Goal: Information Seeking & Learning: Learn about a topic

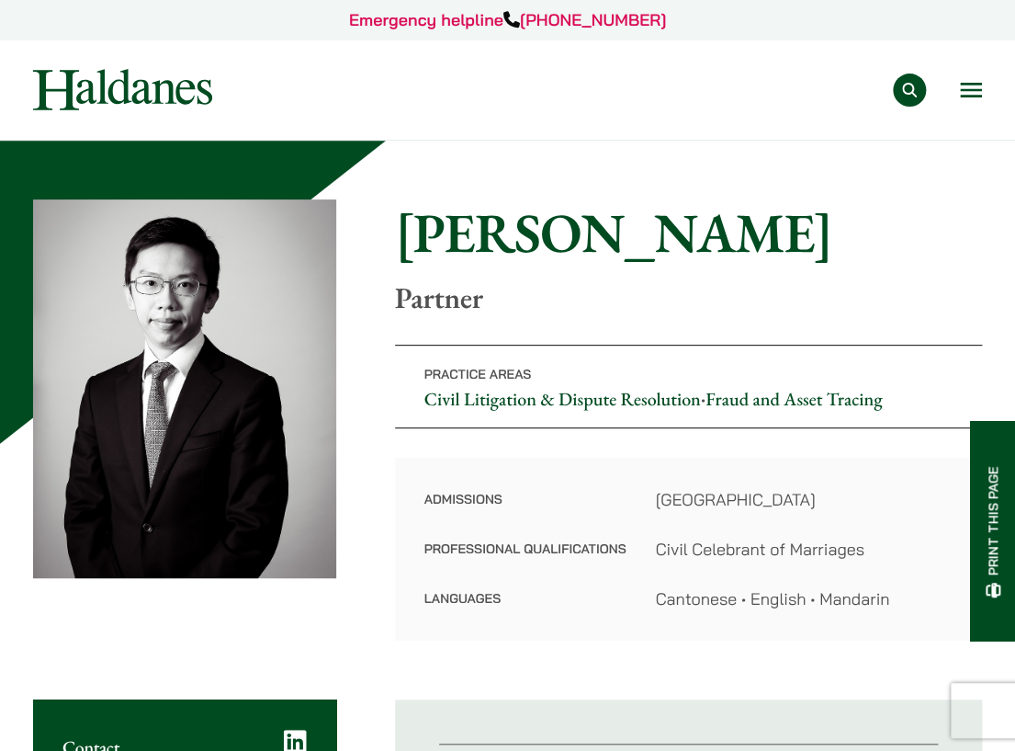
click at [958, 82] on div "Practice Areas Antitrust and Competition Law Civil Litigation & Dispute Resolut…" at bounding box center [613, 90] width 739 height 33
click at [970, 96] on button "Open menu" at bounding box center [971, 90] width 22 height 15
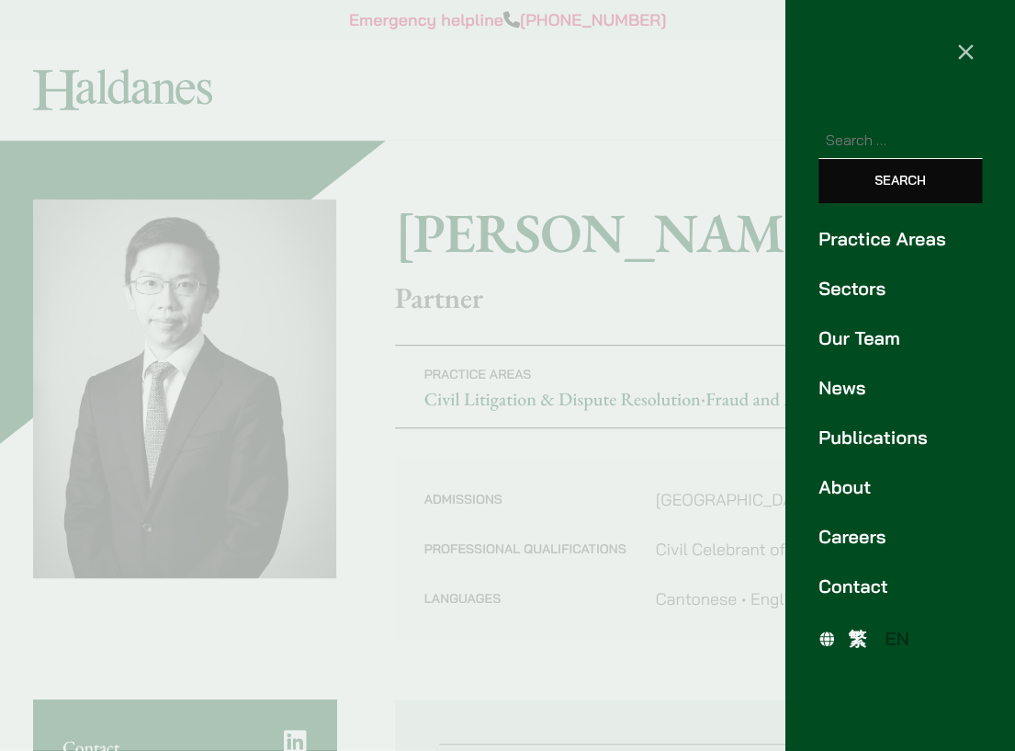
click at [921, 234] on link "Practice Areas" at bounding box center [901, 239] width 164 height 28
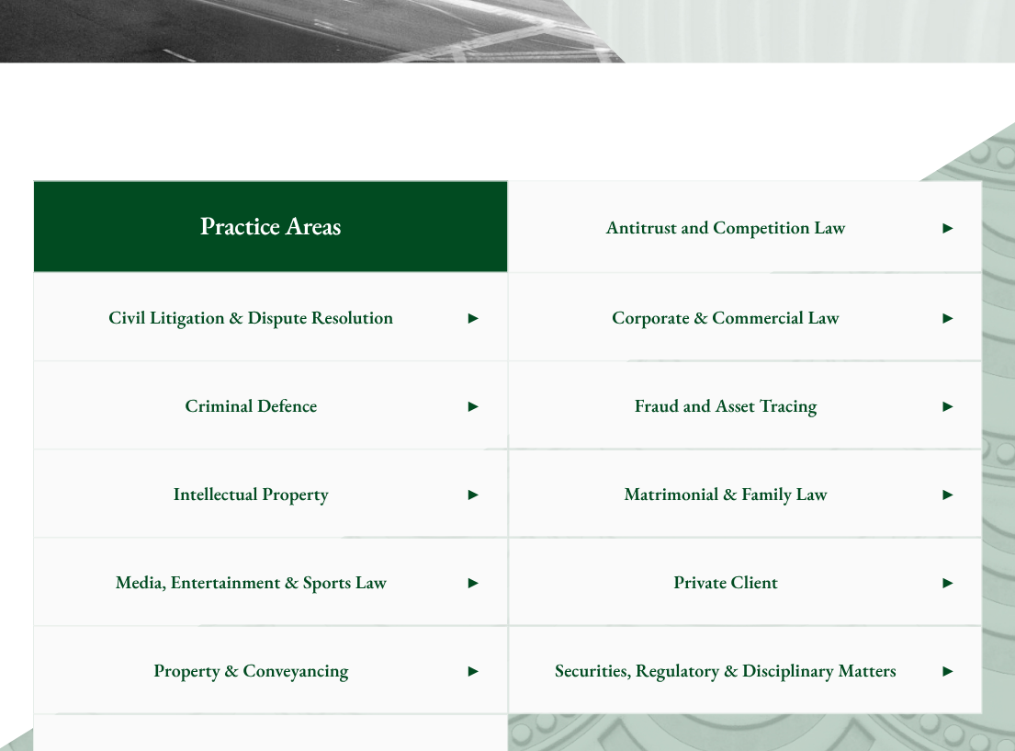
scroll to position [941, 0]
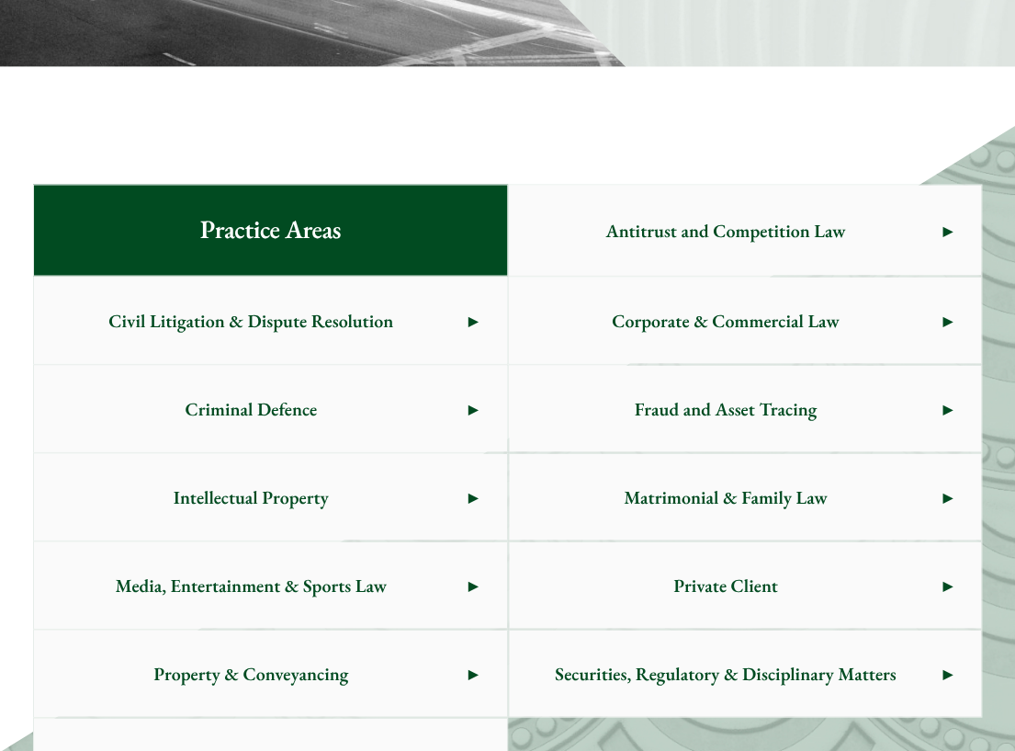
click at [622, 220] on span "Antitrust and Competition Law" at bounding box center [726, 230] width 434 height 86
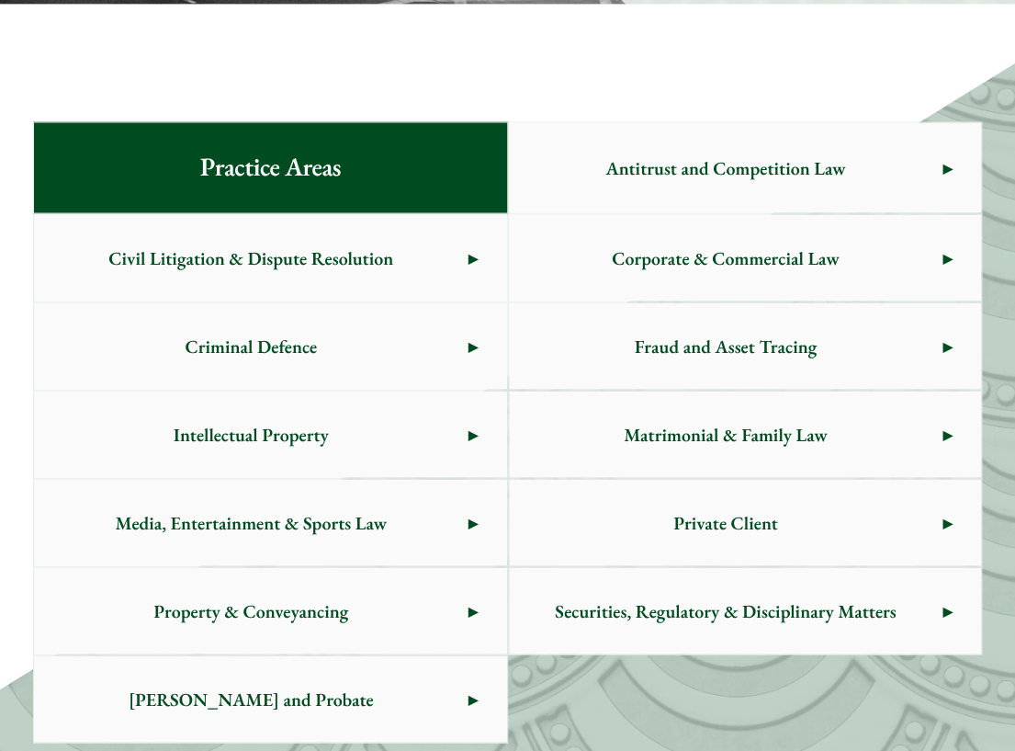
scroll to position [1033, 0]
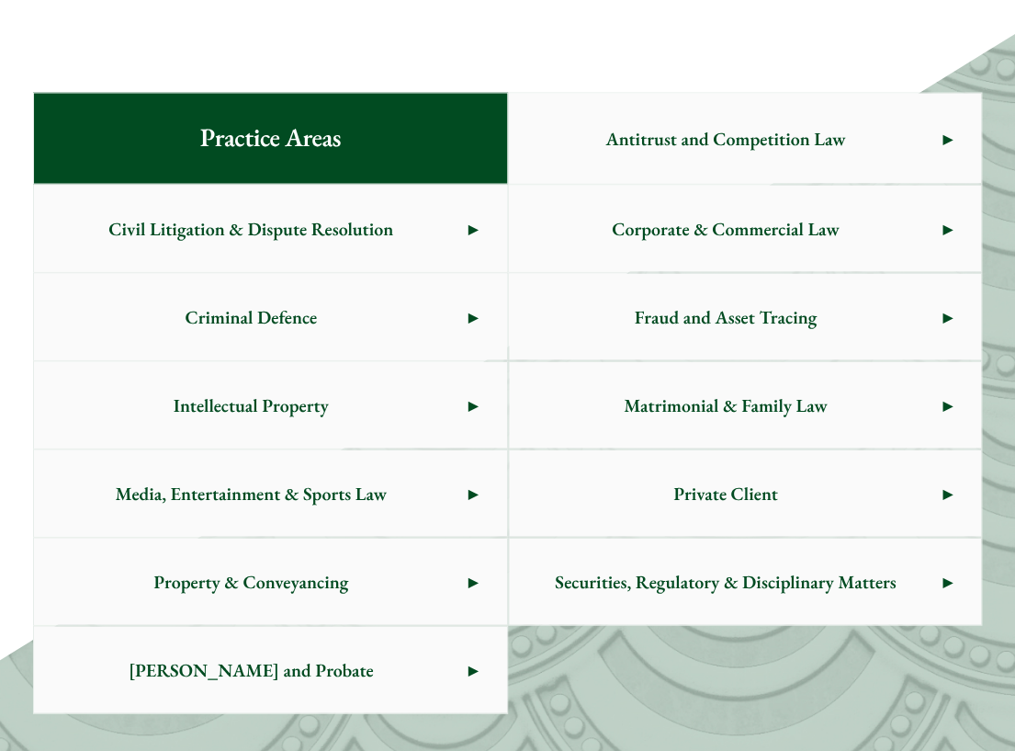
click at [608, 136] on span "Antitrust and Competition Law" at bounding box center [726, 138] width 434 height 86
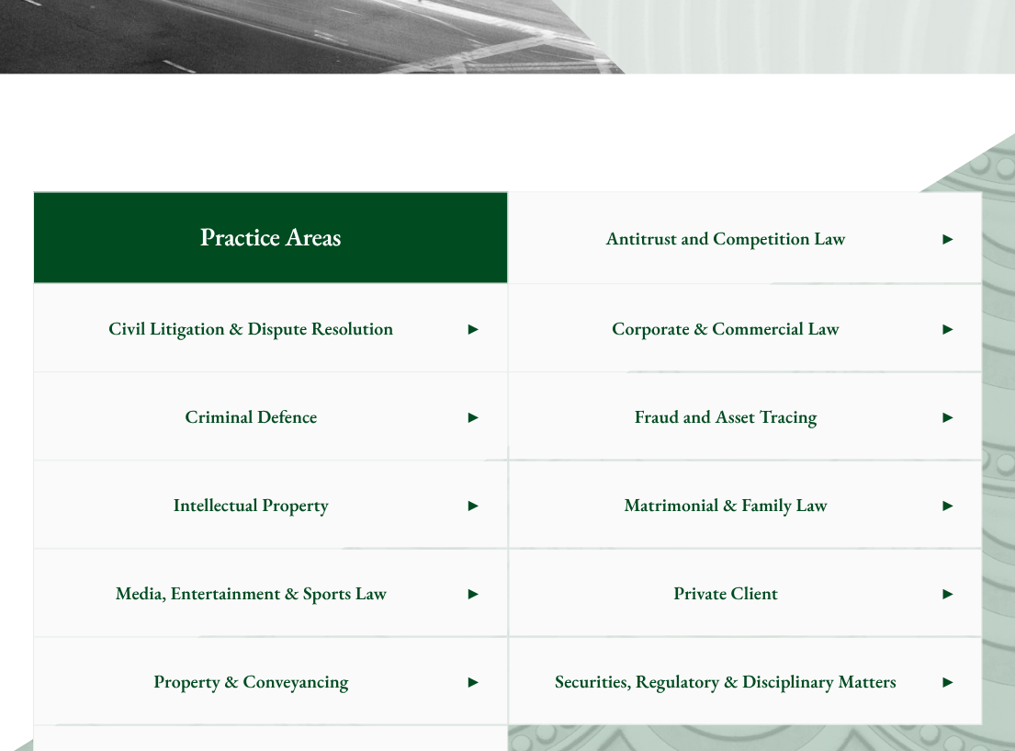
scroll to position [930, 0]
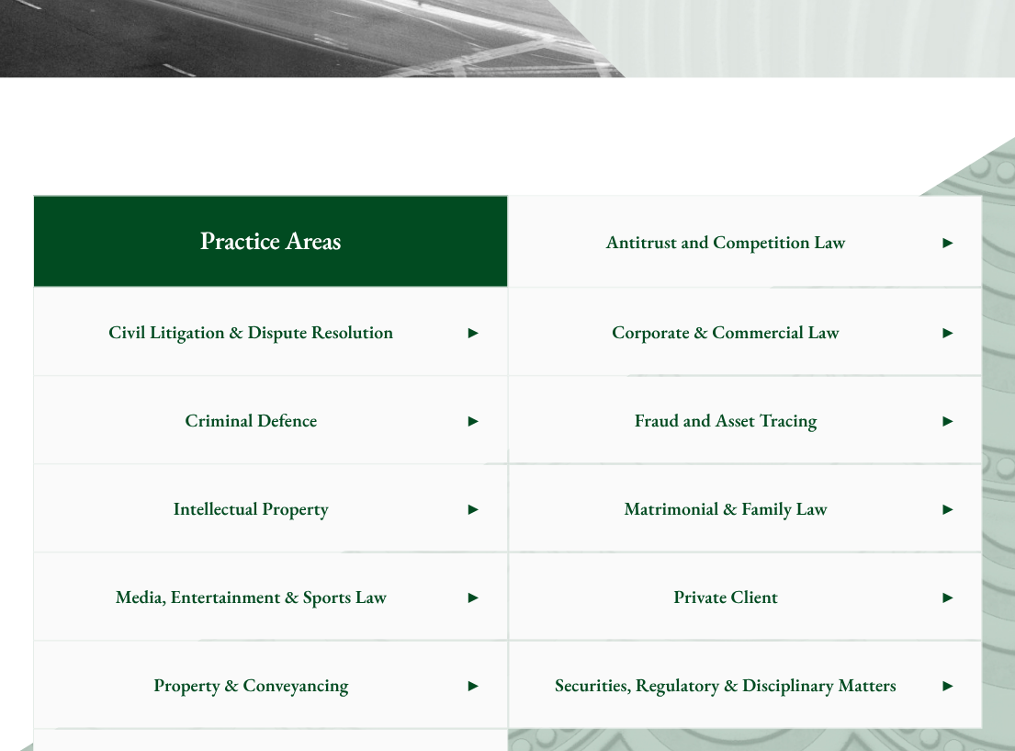
click at [380, 342] on span "Civil Litigation & Dispute Resolution" at bounding box center [251, 331] width 434 height 86
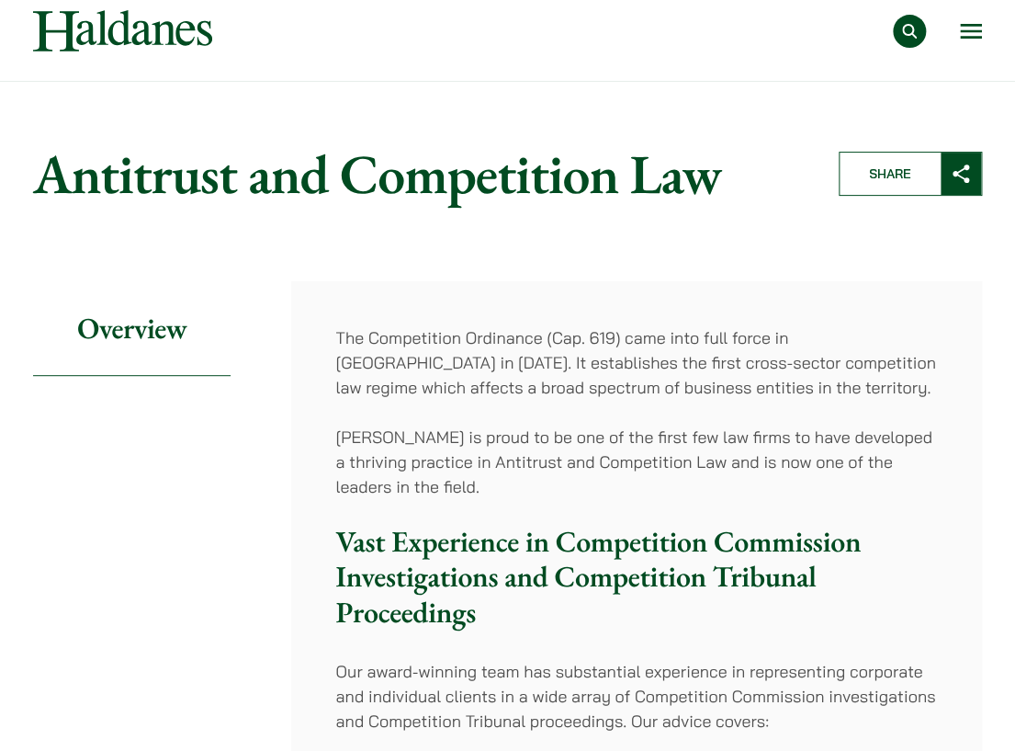
scroll to position [92, 0]
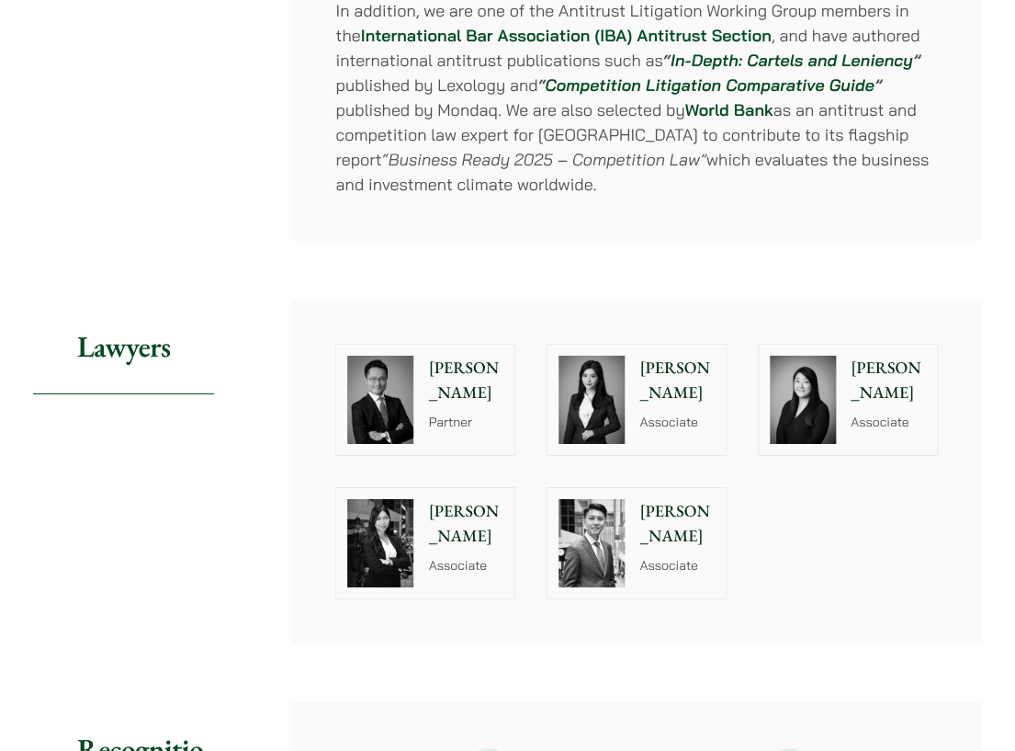
scroll to position [1838, 0]
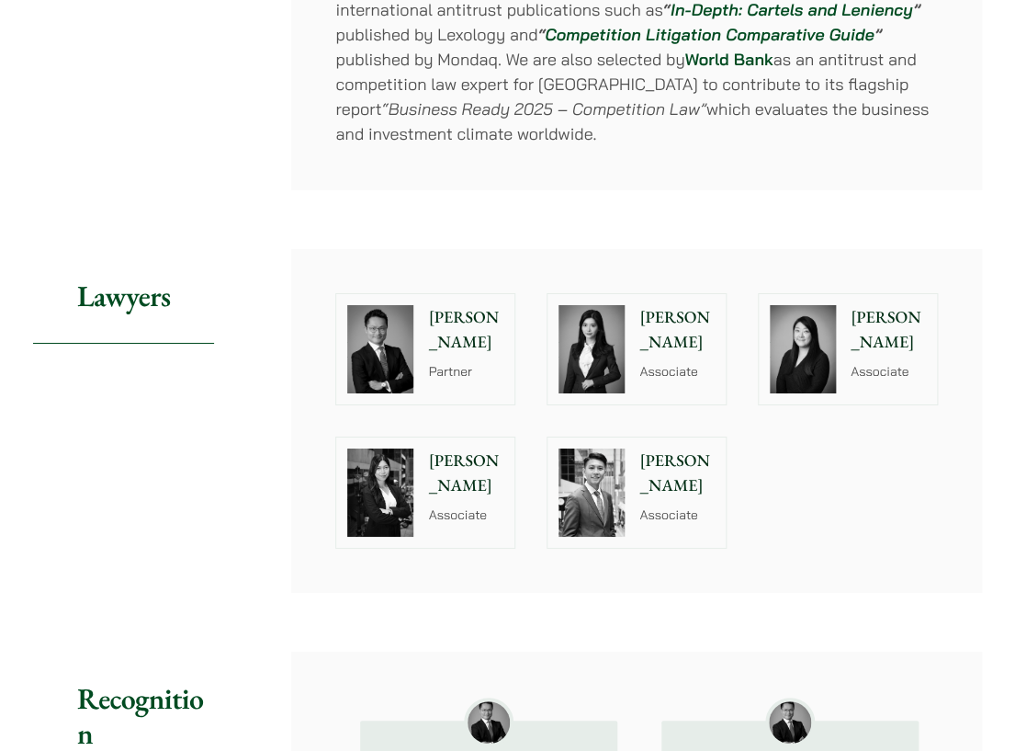
click at [405, 329] on img at bounding box center [380, 349] width 66 height 88
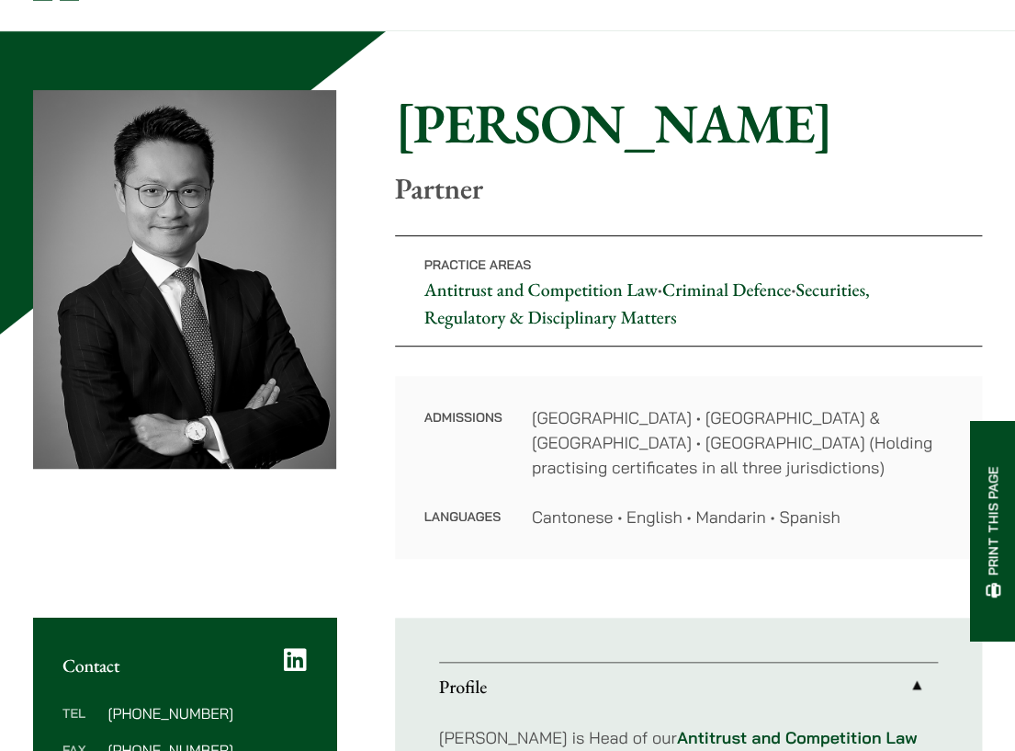
scroll to position [92, 0]
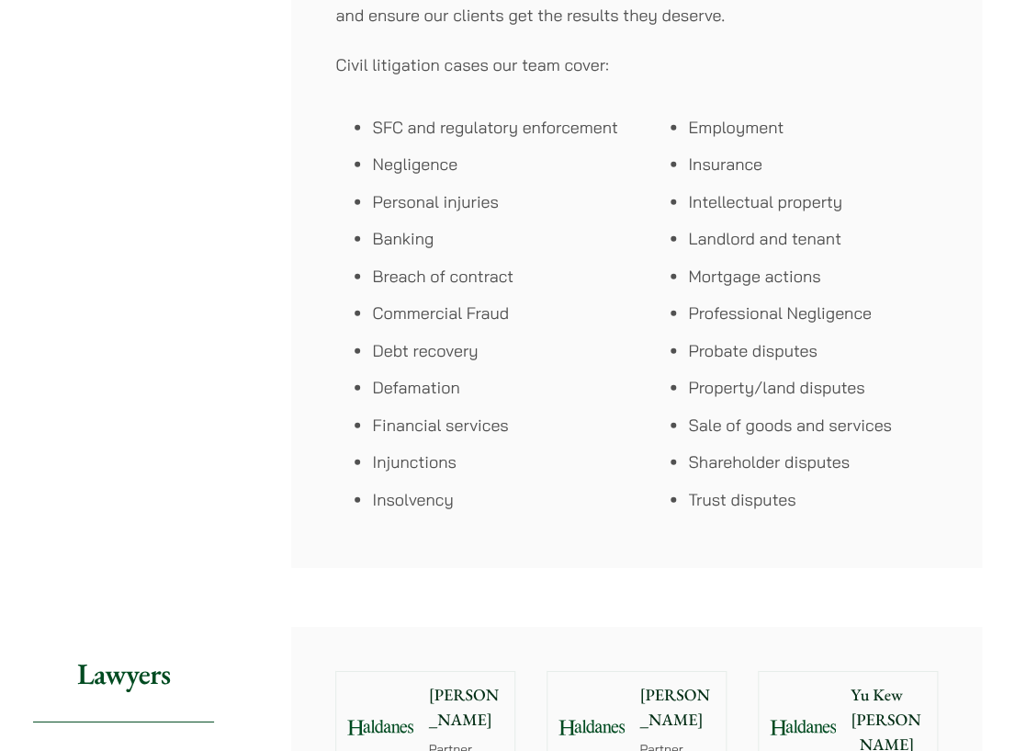
scroll to position [1195, 0]
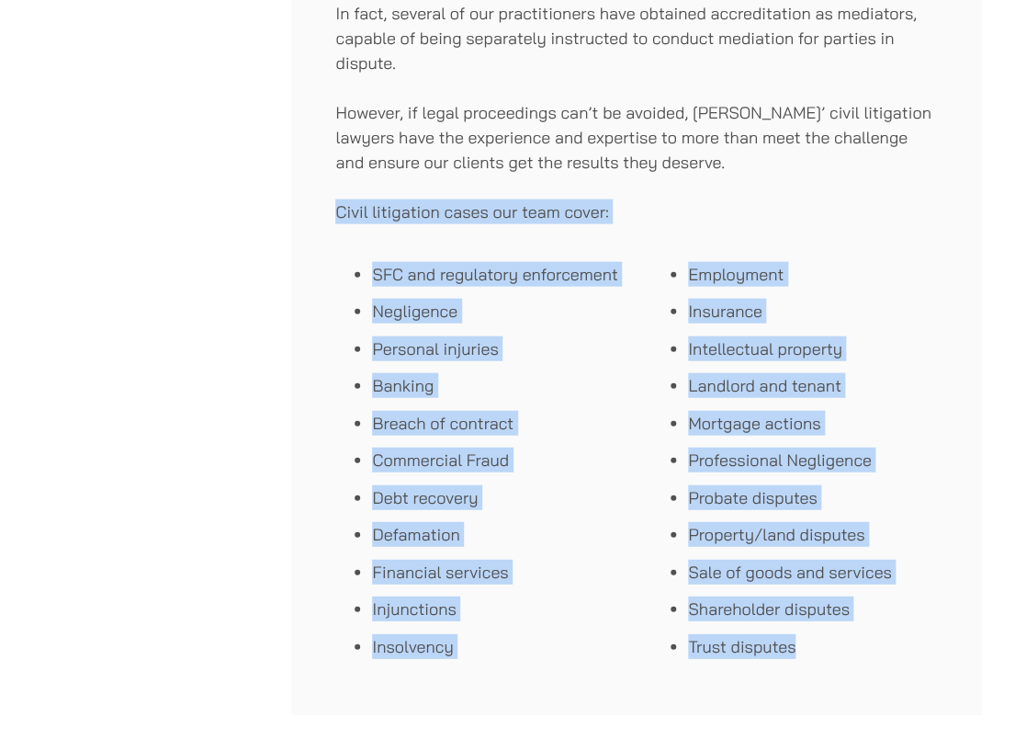
drag, startPoint x: 337, startPoint y: 186, endPoint x: 800, endPoint y: 604, distance: 623.9
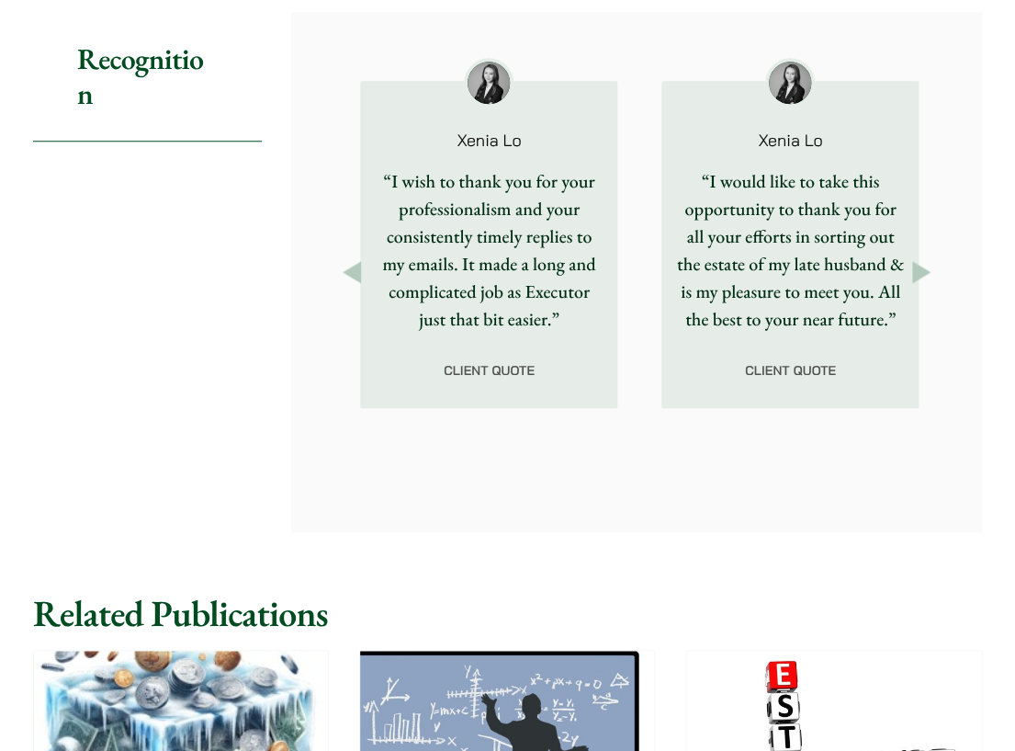
scroll to position [2573, 0]
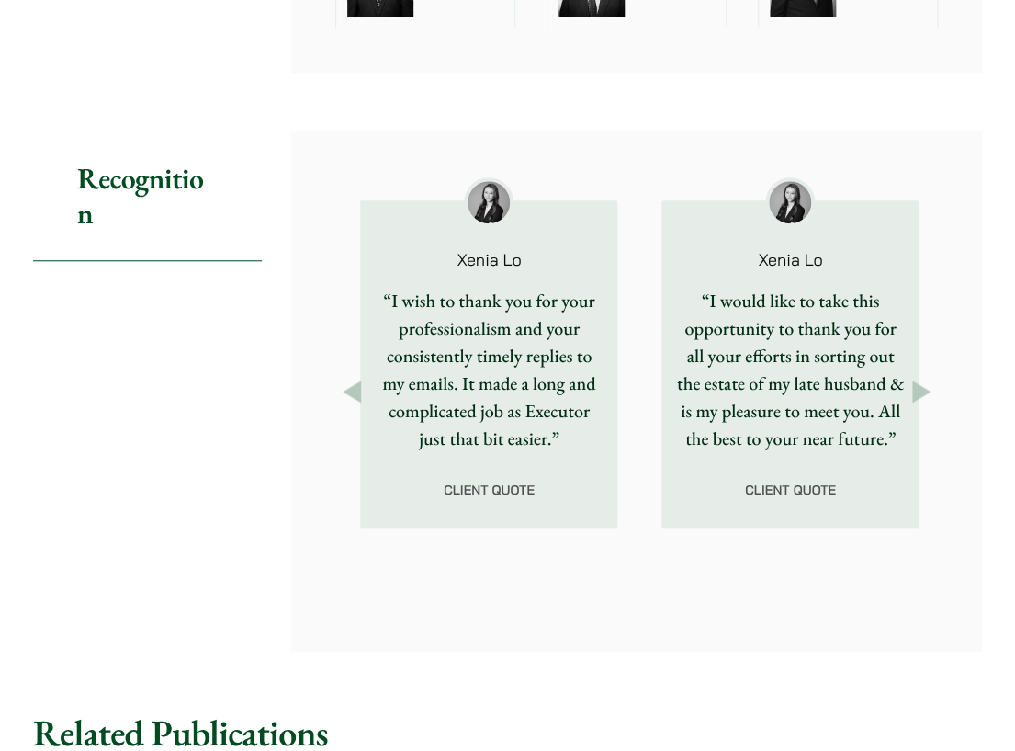
click at [359, 375] on button "Previous" at bounding box center [351, 391] width 33 height 33
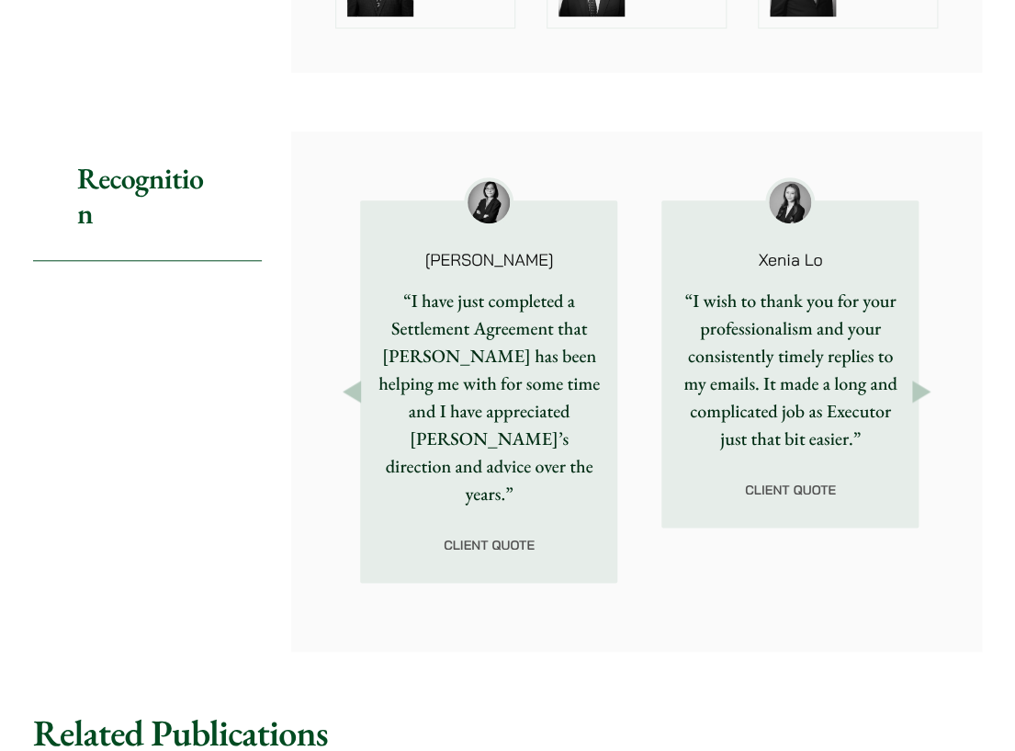
click at [359, 375] on button "Previous" at bounding box center [351, 391] width 33 height 33
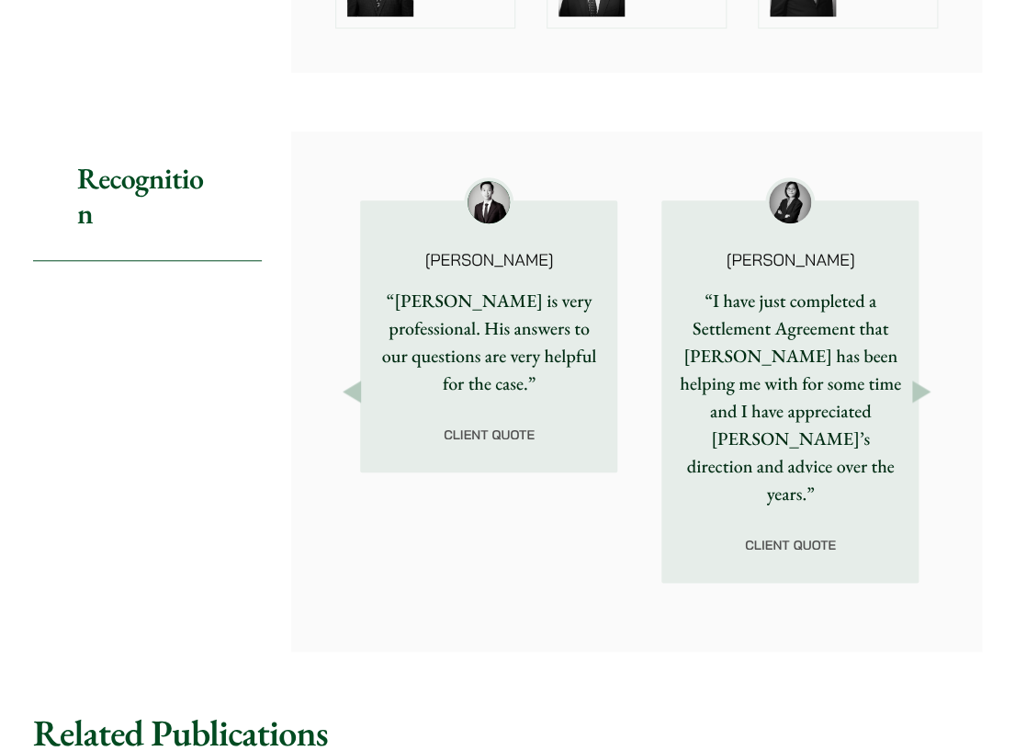
click at [359, 375] on button "Previous" at bounding box center [351, 391] width 33 height 33
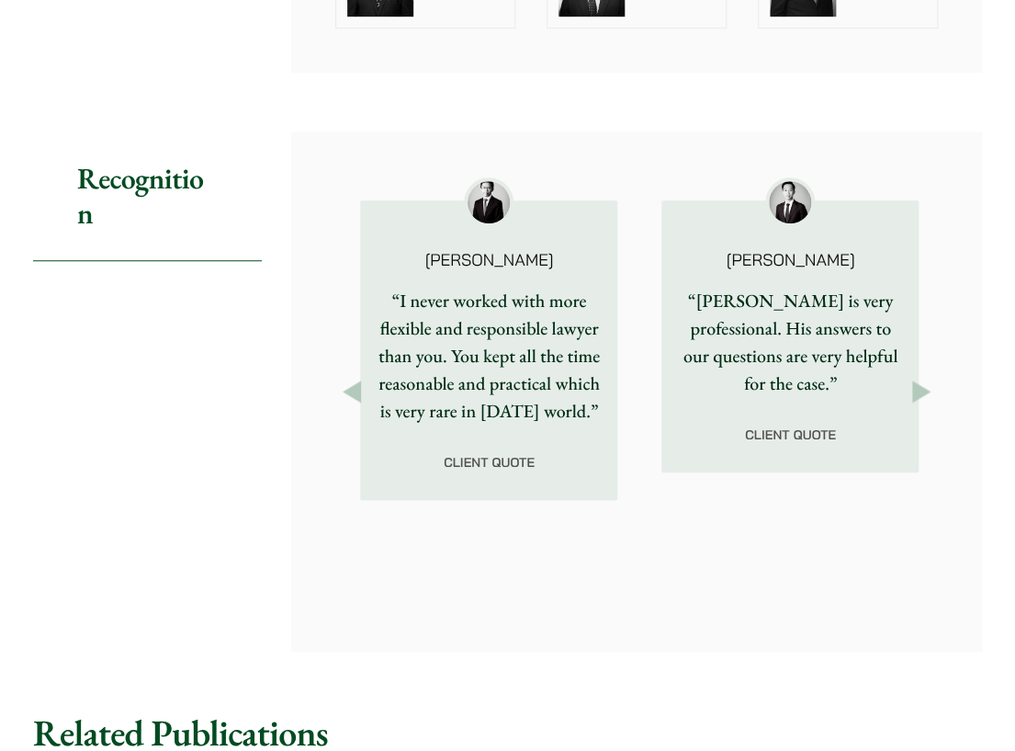
click at [359, 375] on button "Previous" at bounding box center [351, 391] width 33 height 33
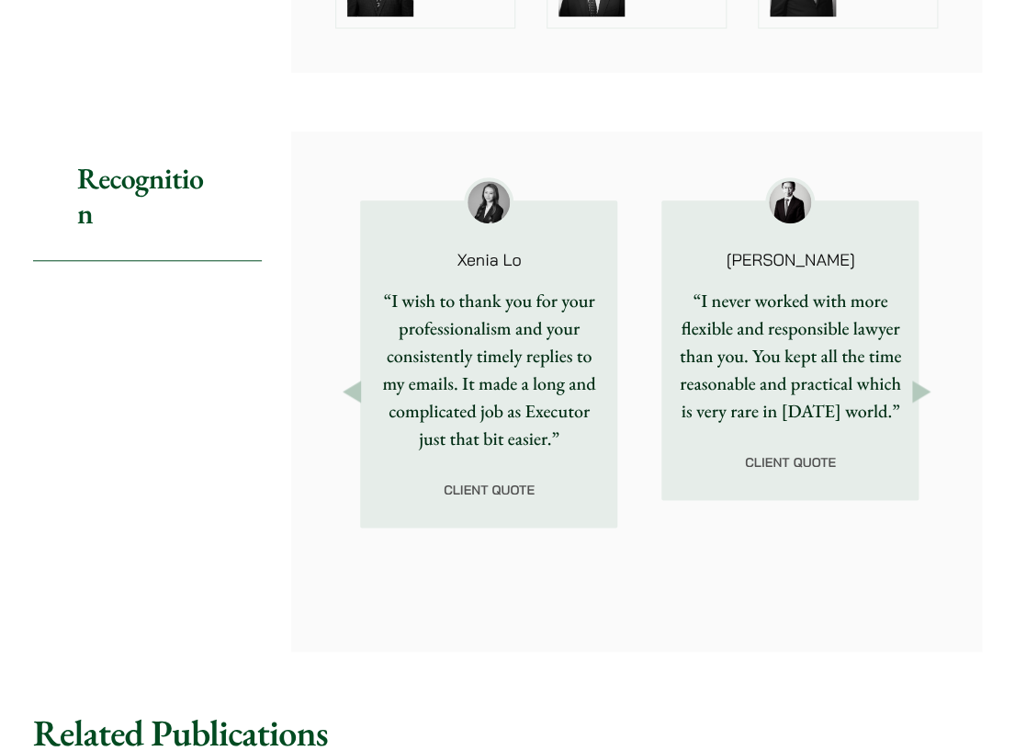
click at [359, 375] on button "Previous" at bounding box center [351, 391] width 33 height 33
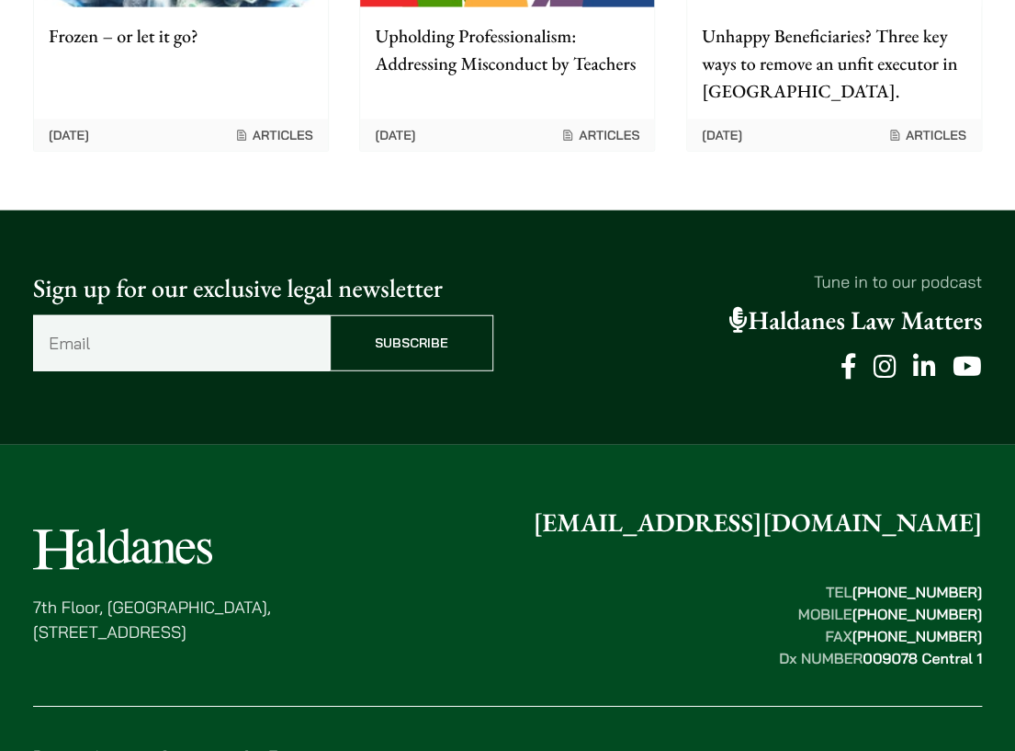
scroll to position [3604, 0]
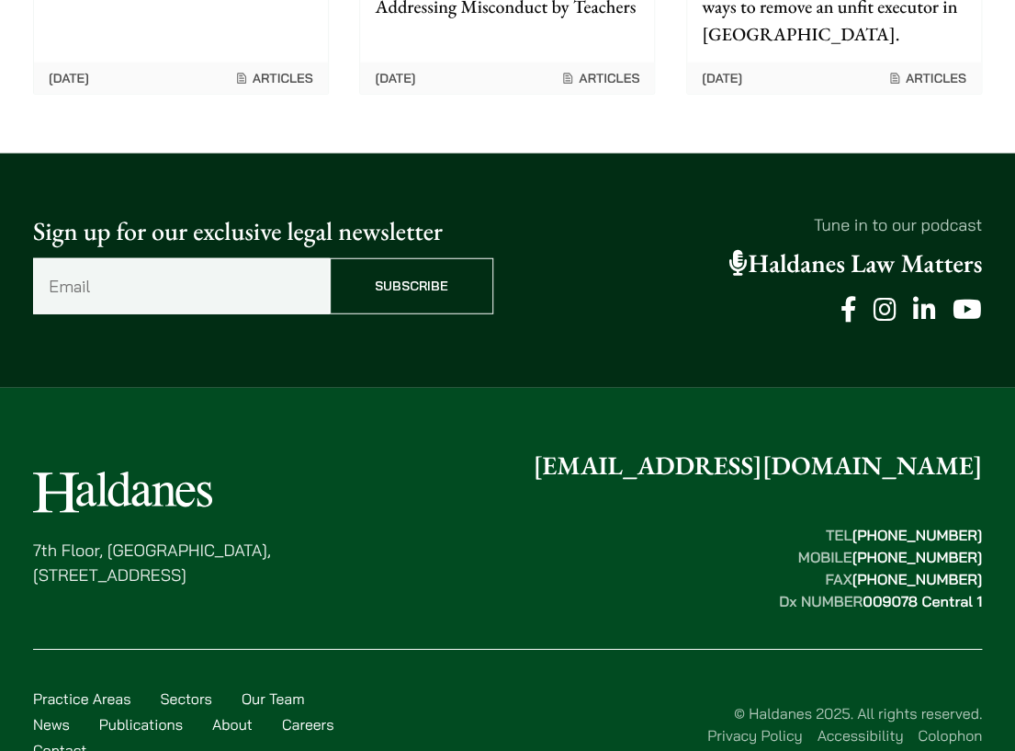
click at [140, 715] on link "Publications" at bounding box center [141, 724] width 84 height 18
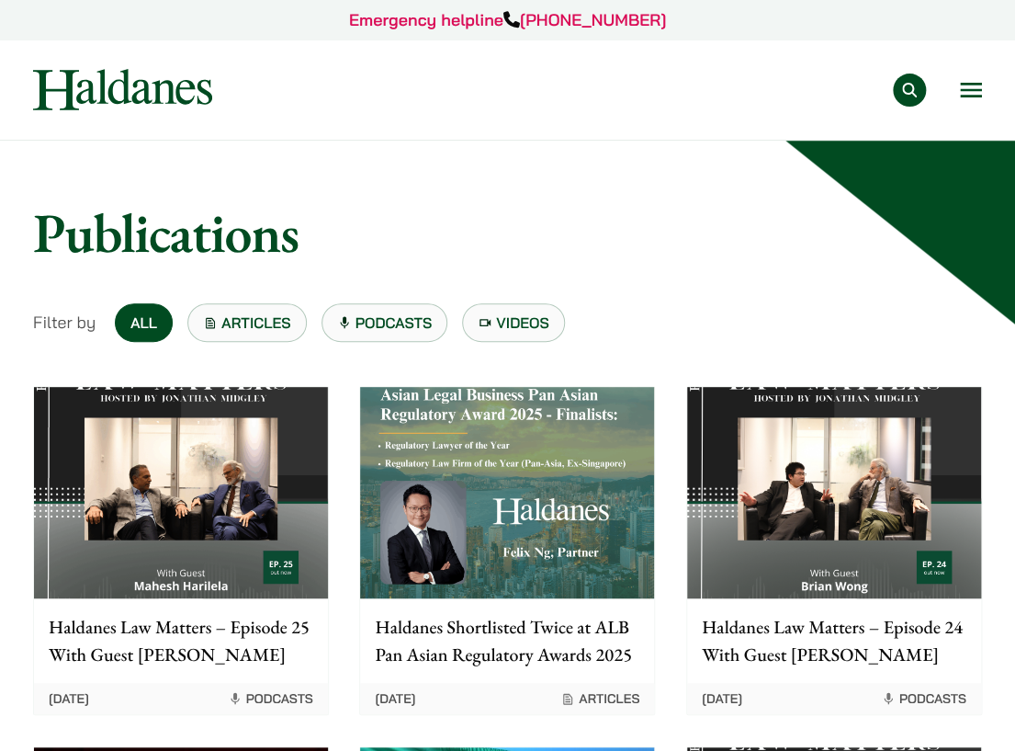
click at [252, 317] on link "Articles" at bounding box center [246, 322] width 119 height 39
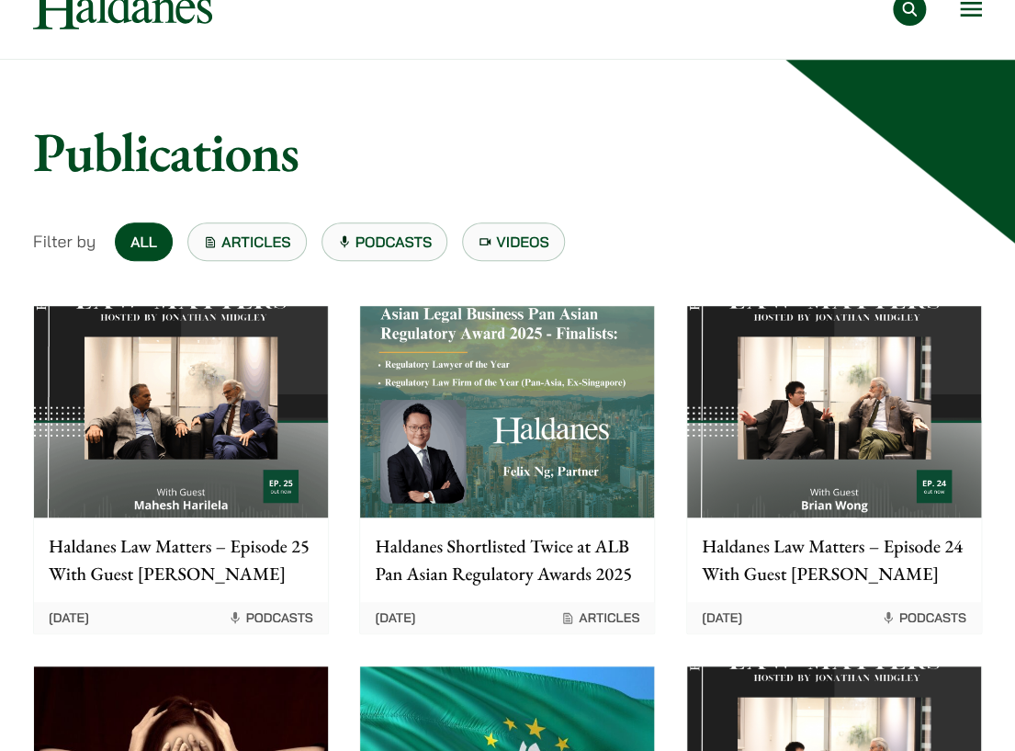
scroll to position [276, 0]
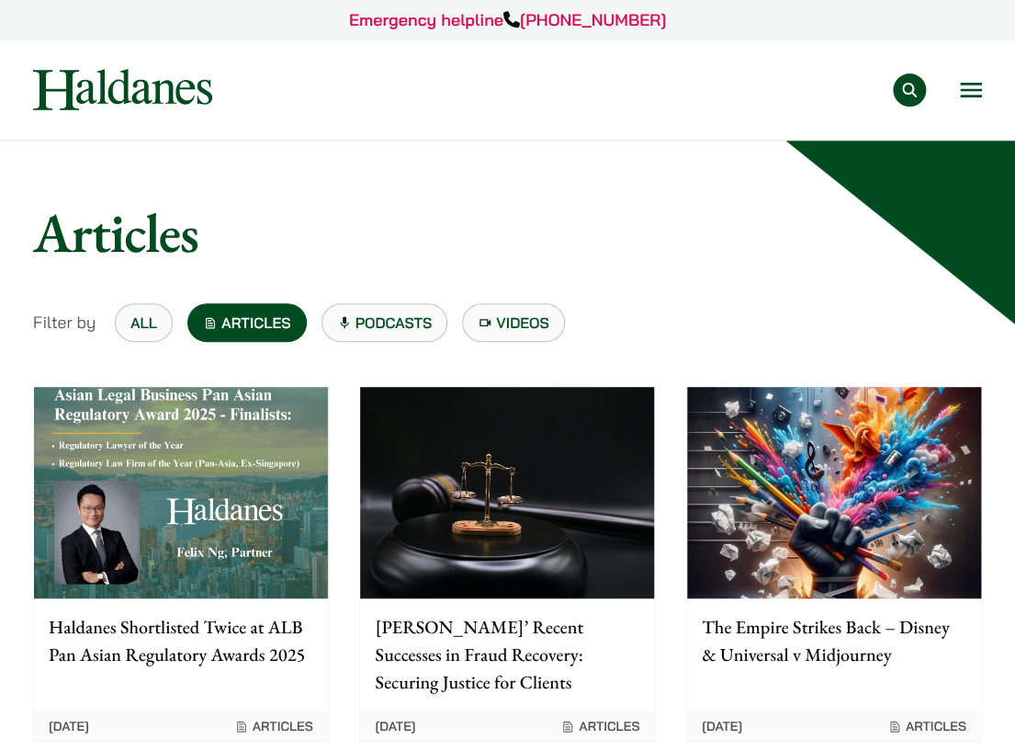
scroll to position [368, 0]
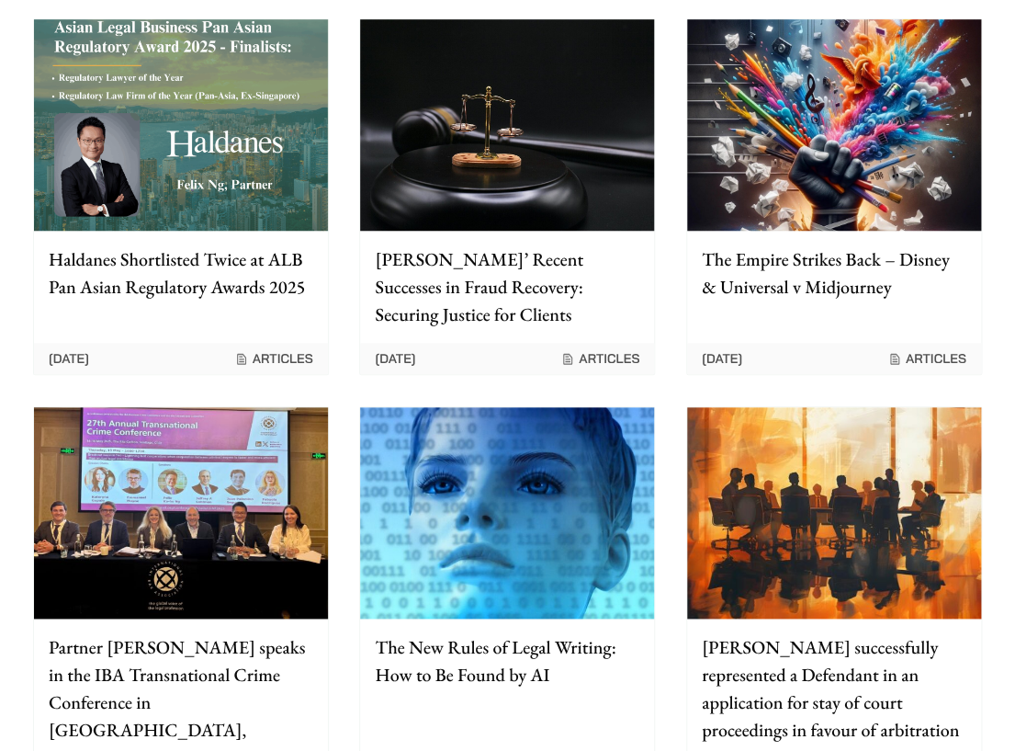
click at [431, 278] on p "Haldanes’ Recent Successes in Fraud Recovery: Securing Justice for Clients" at bounding box center [507, 286] width 265 height 83
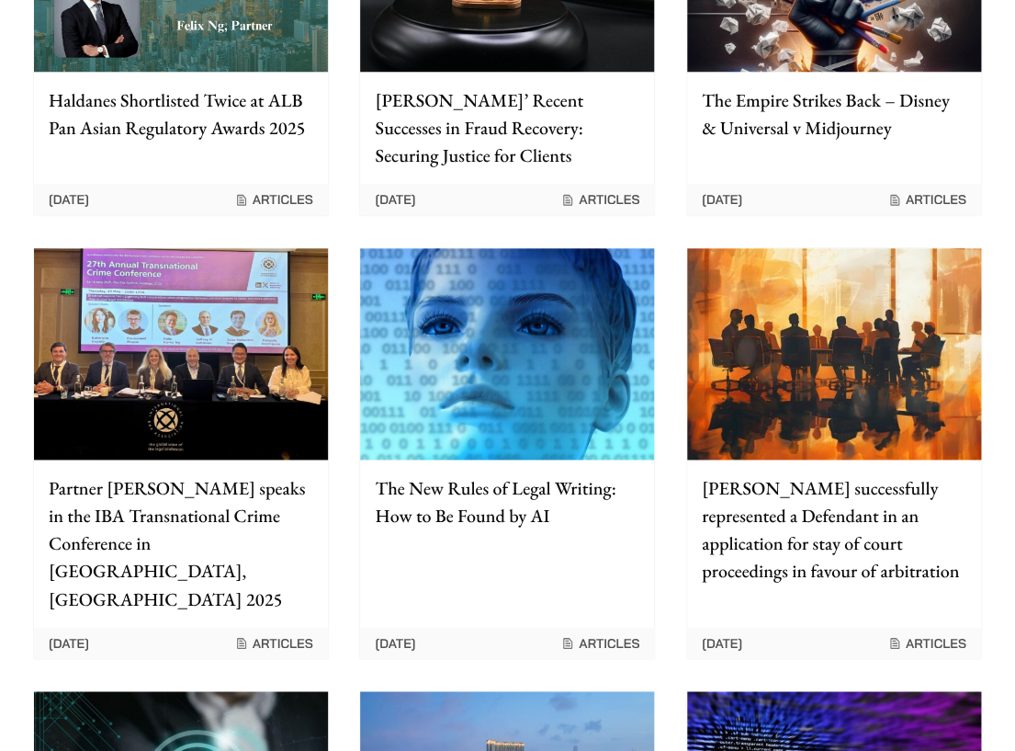
scroll to position [551, 0]
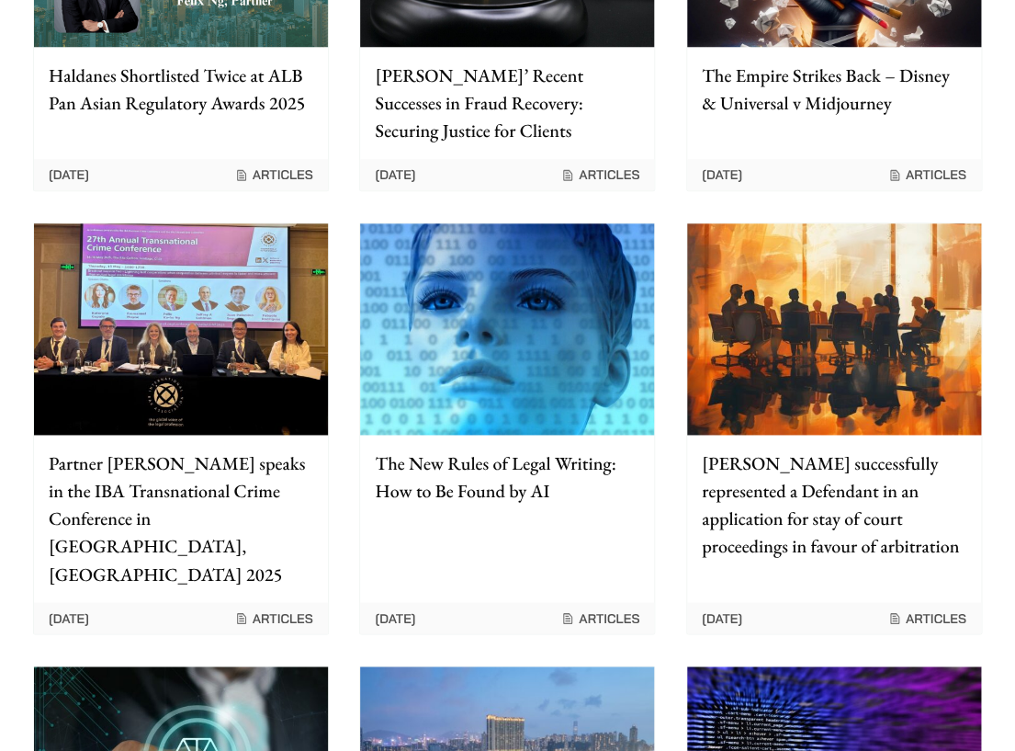
click at [894, 481] on p "Haldanes successfully represented a Defendant in an application for stay of cou…" at bounding box center [834, 504] width 265 height 110
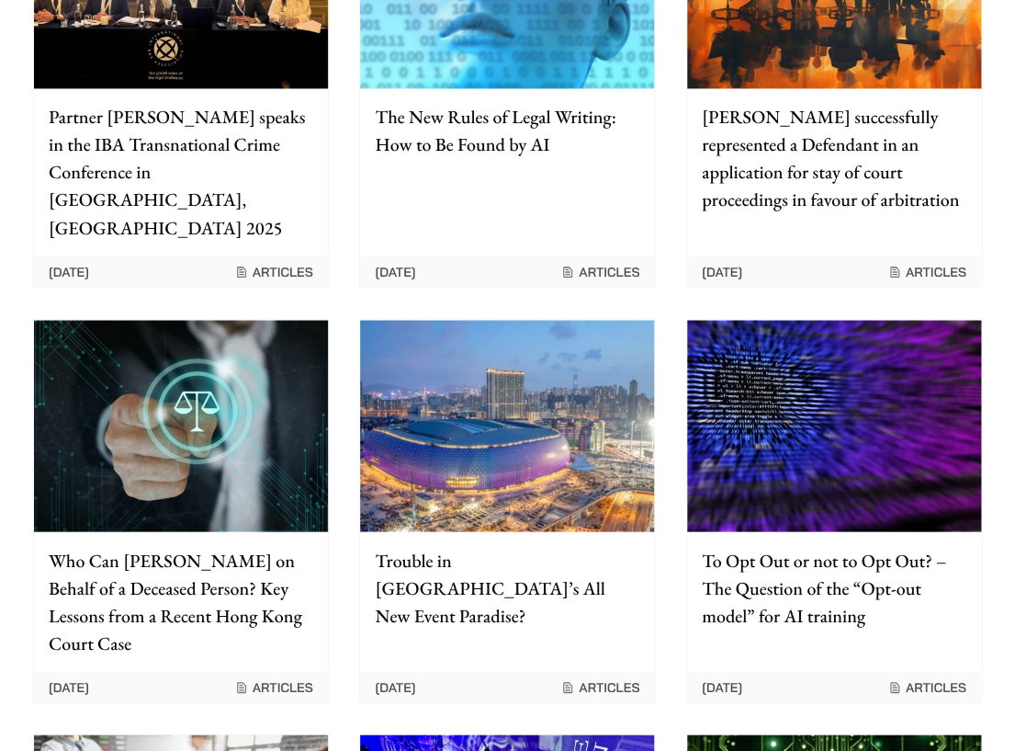
scroll to position [1011, 0]
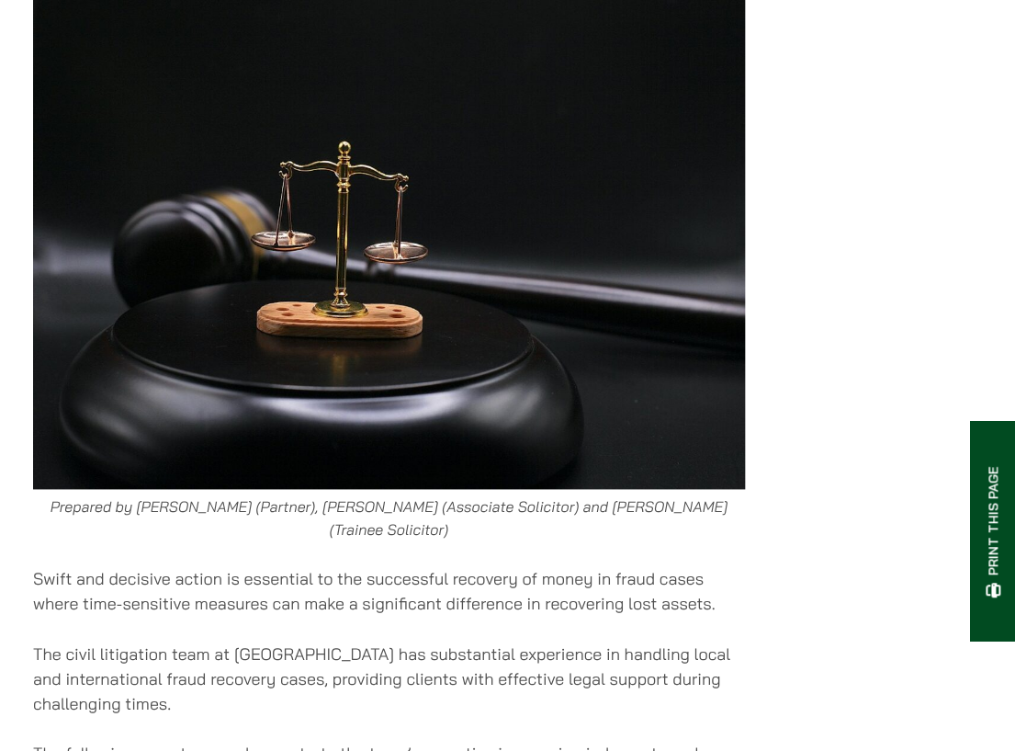
scroll to position [459, 0]
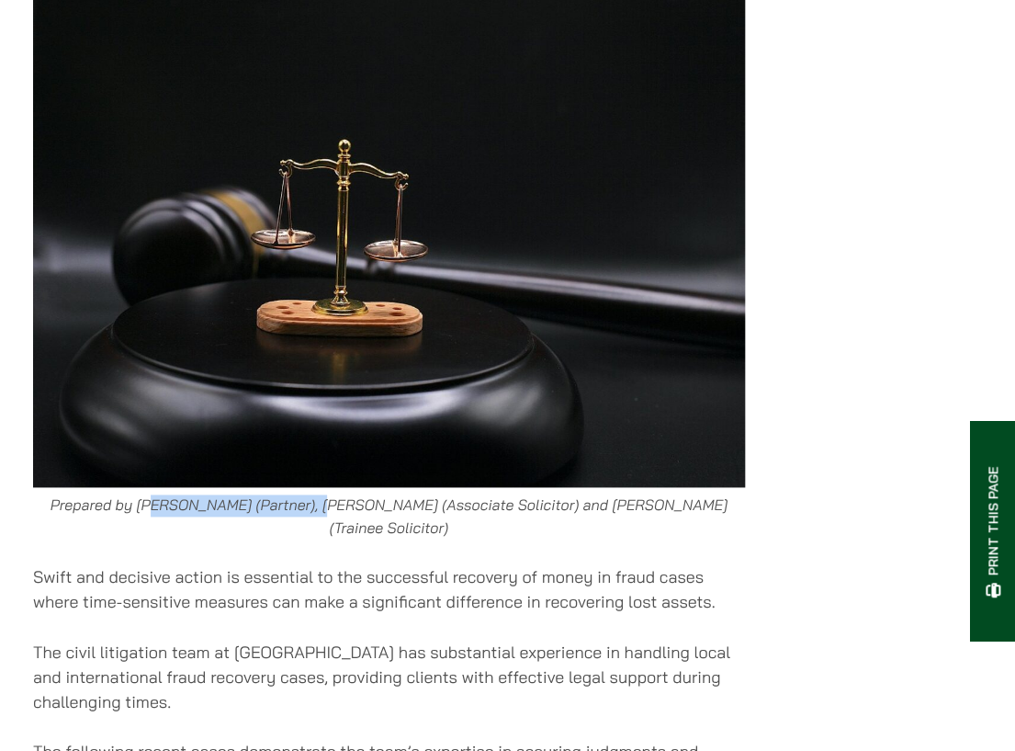
drag, startPoint x: 141, startPoint y: 436, endPoint x: 303, endPoint y: 444, distance: 162.8
click at [302, 496] on em "Prepared by [PERSON_NAME] (Partner), [PERSON_NAME] (Associate Solicitor) and [P…" at bounding box center [389, 516] width 677 height 40
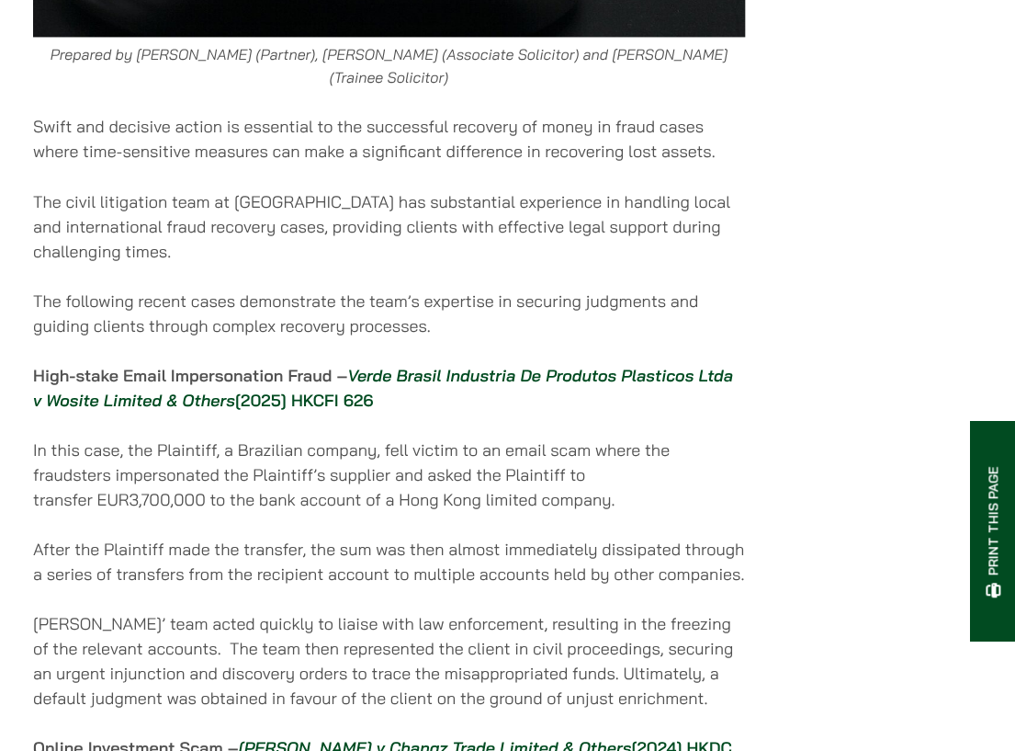
scroll to position [919, 0]
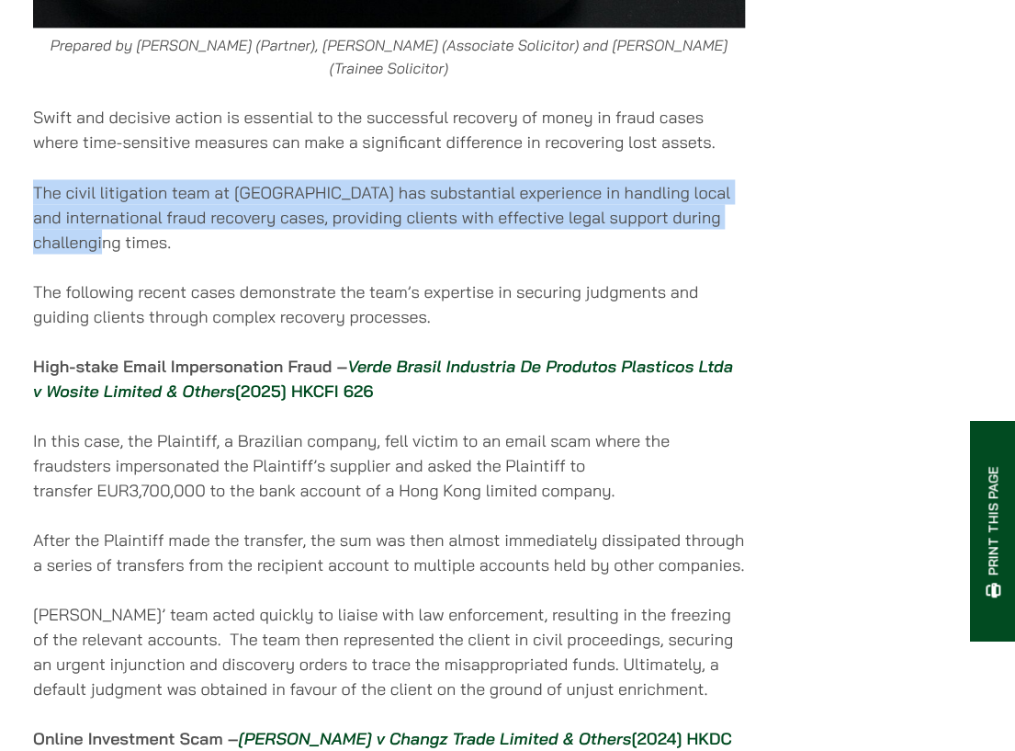
drag, startPoint x: 28, startPoint y: 100, endPoint x: 507, endPoint y: 157, distance: 482.1
copy p "The civil litigation team at [GEOGRAPHIC_DATA] has substantial experience in ha…"
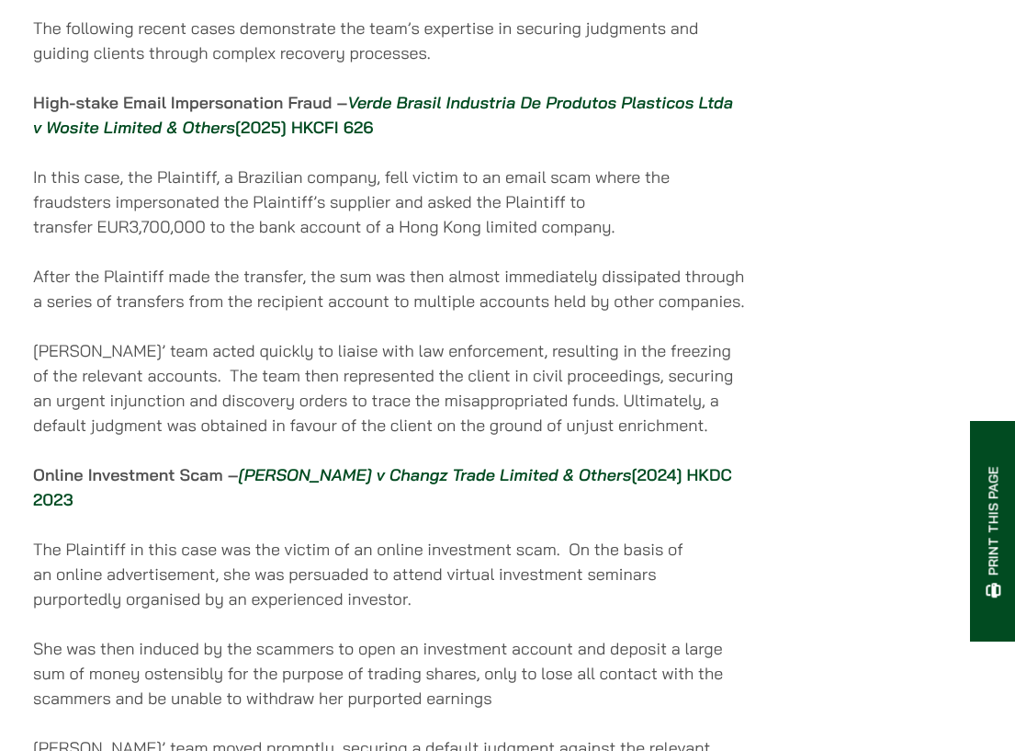
scroll to position [1195, 0]
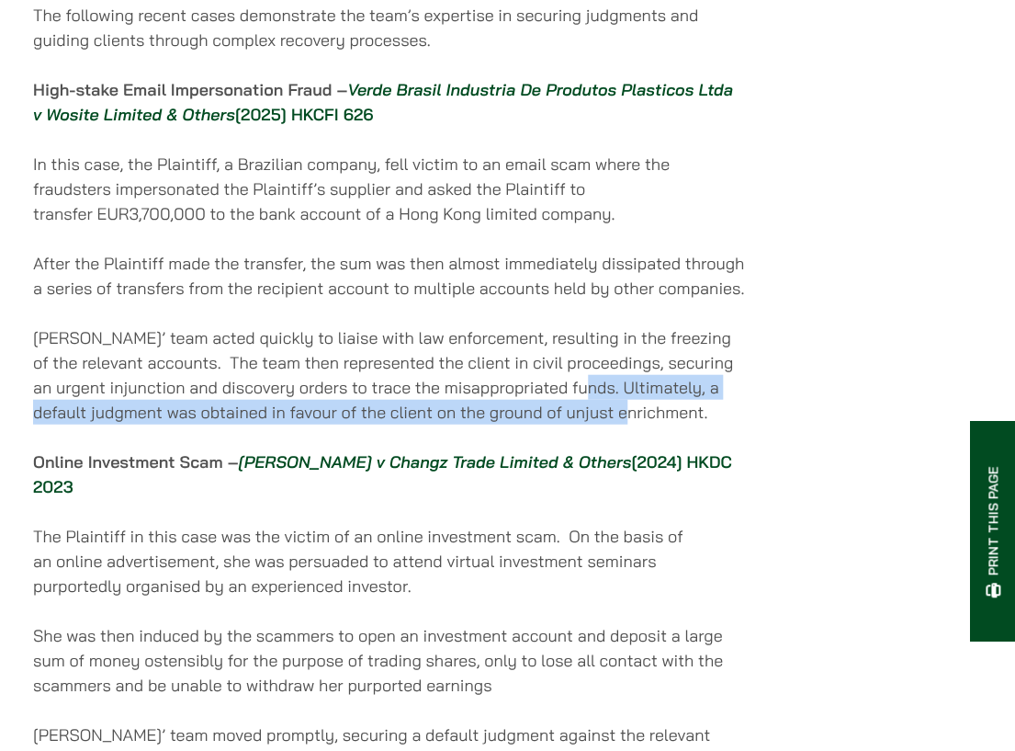
drag, startPoint x: 598, startPoint y: 294, endPoint x: 678, endPoint y: 329, distance: 87.2
click at [662, 325] on p "Haldanes’ team acted quickly to liaise with law enforcement, resulting in the f…" at bounding box center [389, 374] width 712 height 99
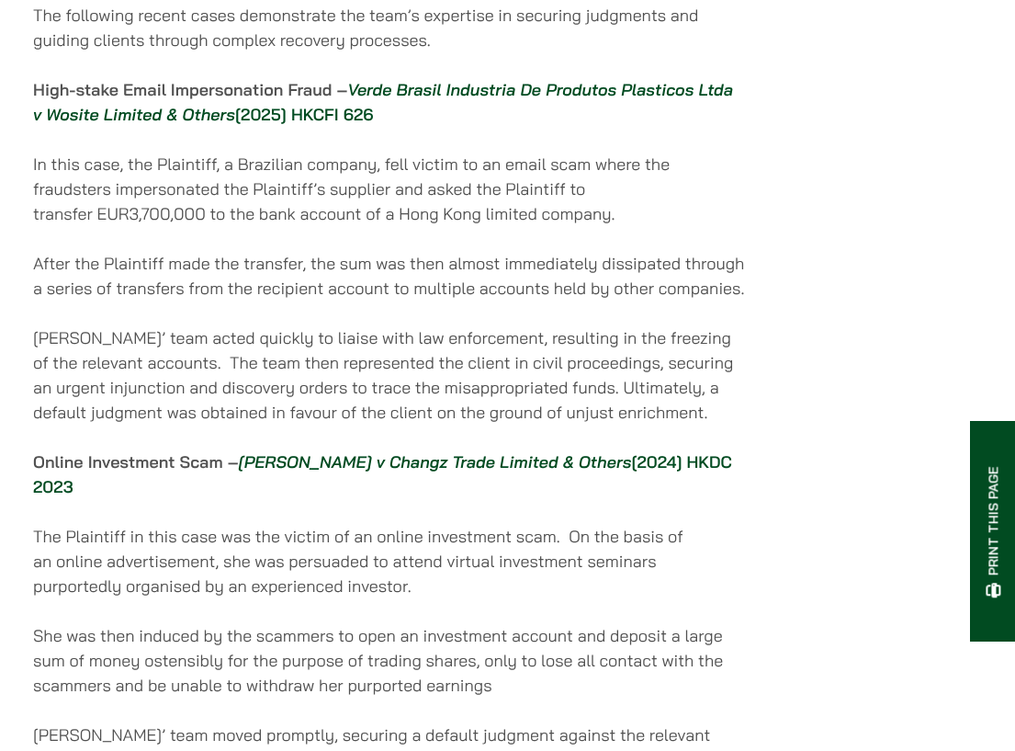
click at [772, 283] on div "24/06/2025 Prepared by Paul Lui (Partner), Eugene Huang (Associate Solicitor) a…" at bounding box center [507, 275] width 949 height 2135
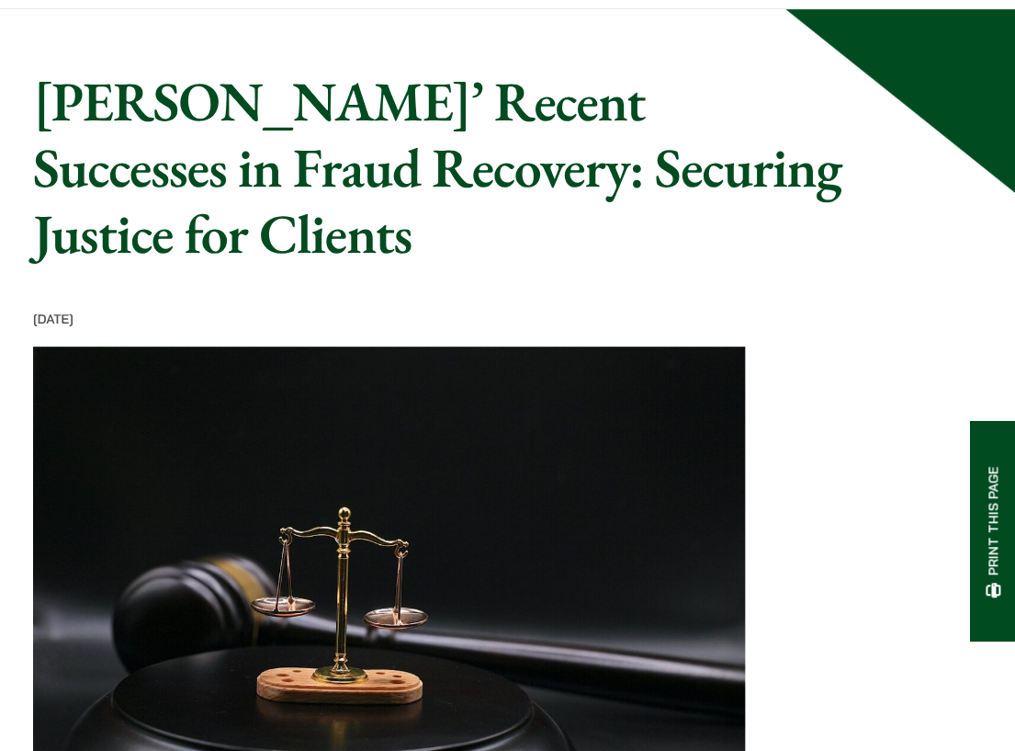
scroll to position [0, 0]
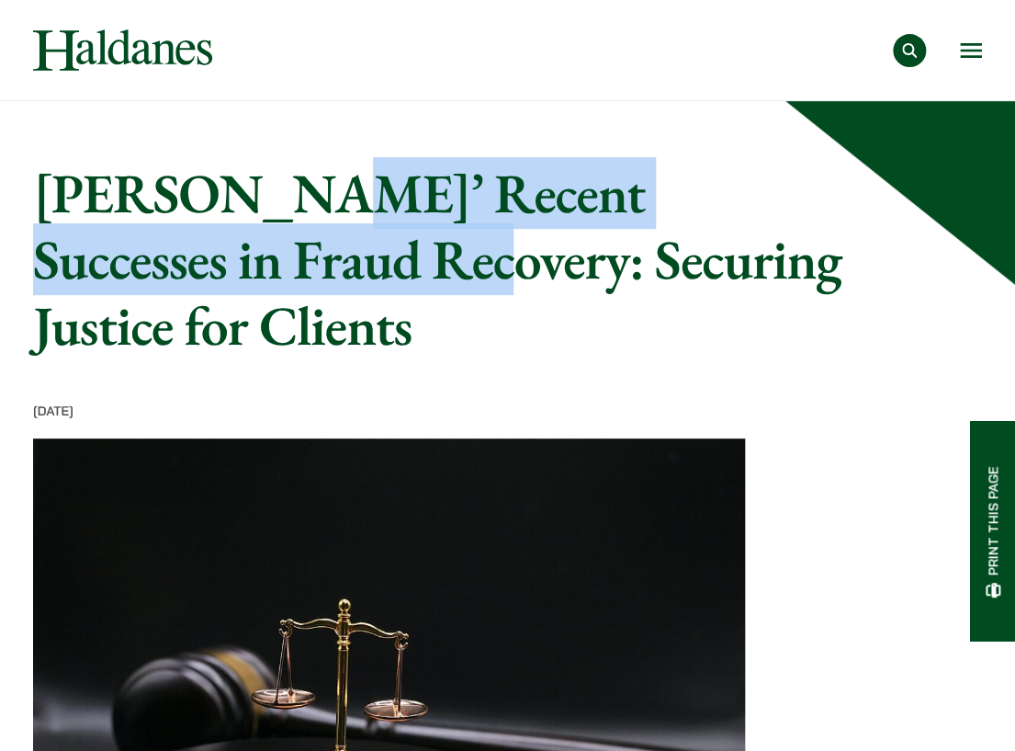
drag, startPoint x: 255, startPoint y: 183, endPoint x: 229, endPoint y: 288, distance: 107.9
click at [229, 288] on h1 "Haldanes’ Recent Successes in Fraud Recovery: Securing Justice for Clients" at bounding box center [438, 259] width 811 height 198
copy h1 "Recent Successes in Fraud Recovery"
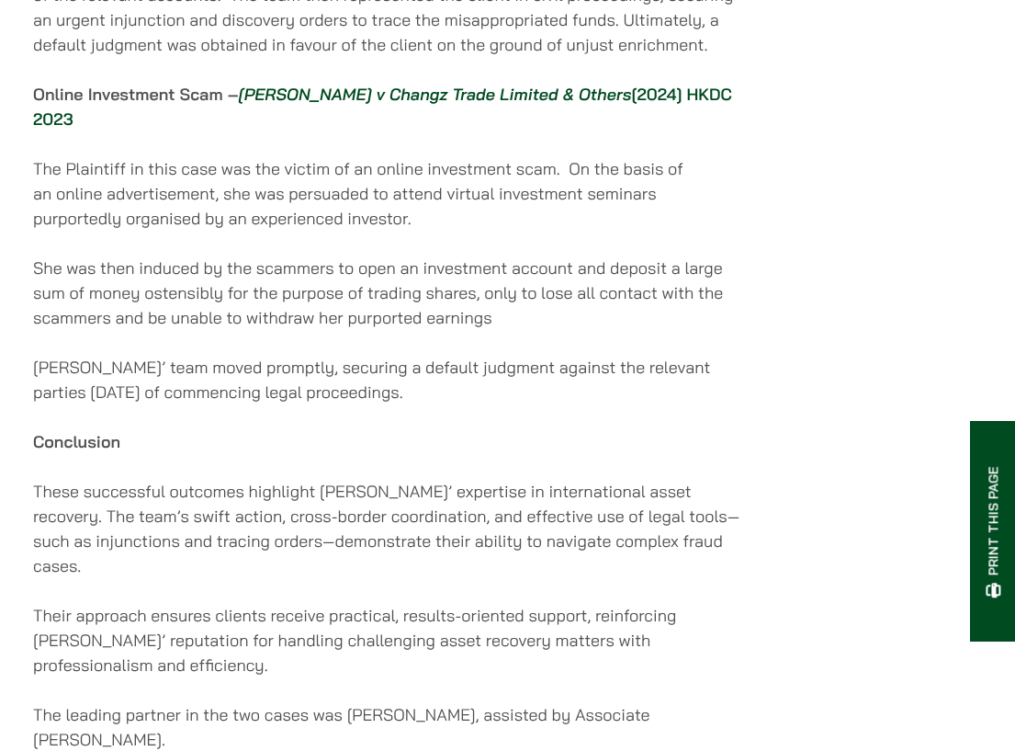
scroll to position [1930, 0]
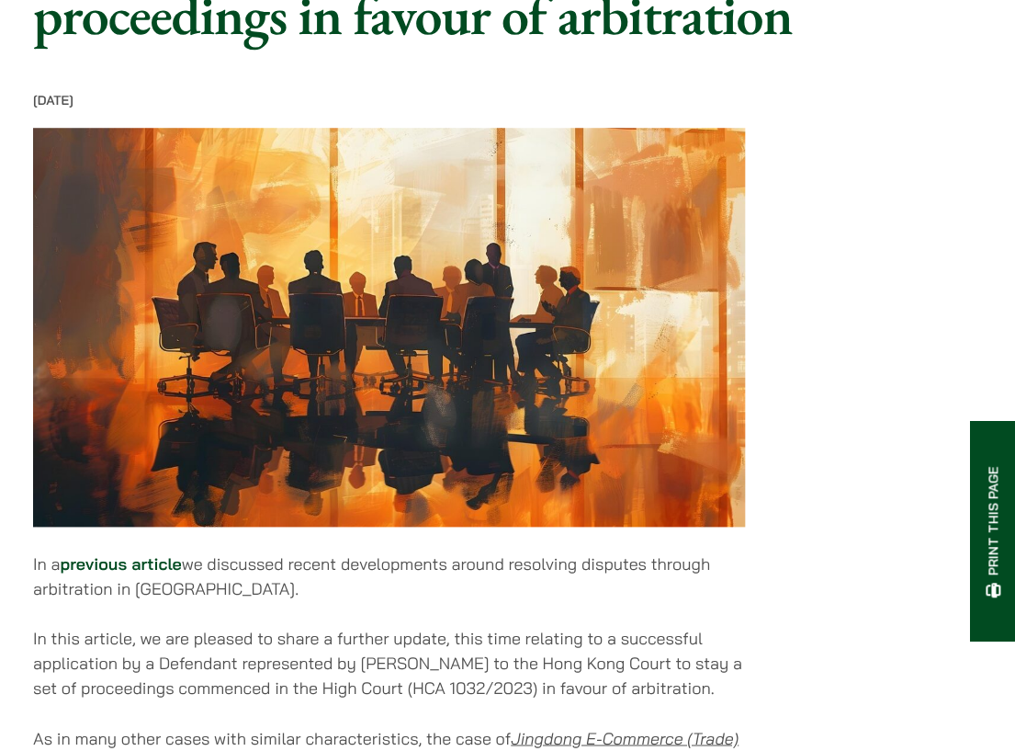
scroll to position [551, 0]
